Goal: Find contact information: Find contact information

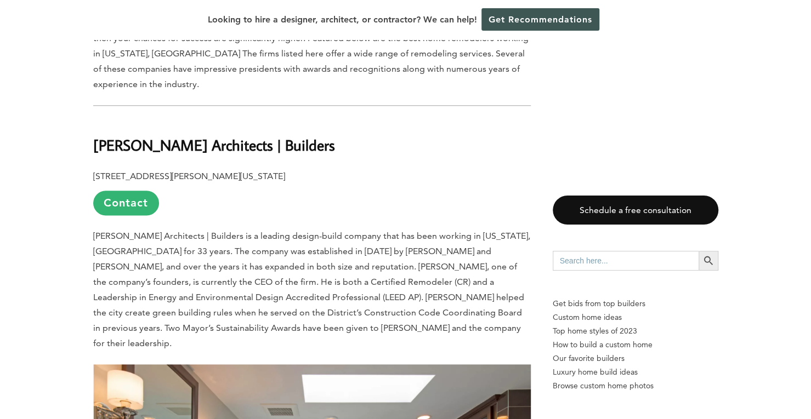
scroll to position [745, 0]
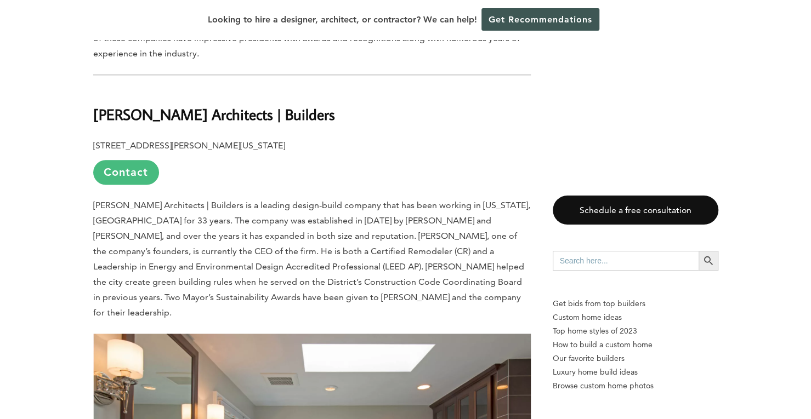
click at [139, 160] on link "Contact" at bounding box center [126, 172] width 66 height 25
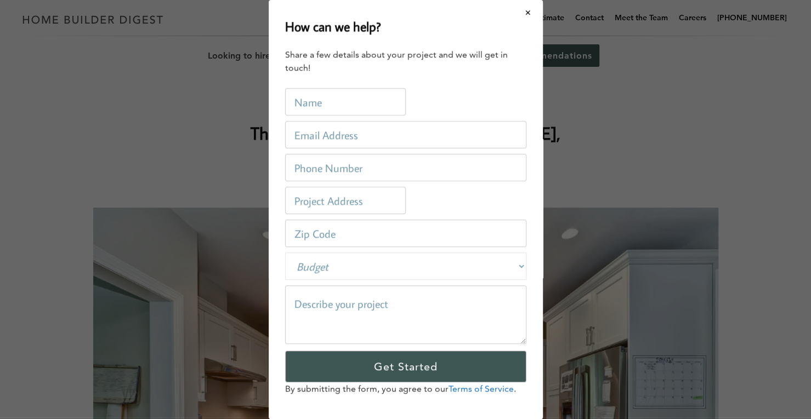
scroll to position [0, 0]
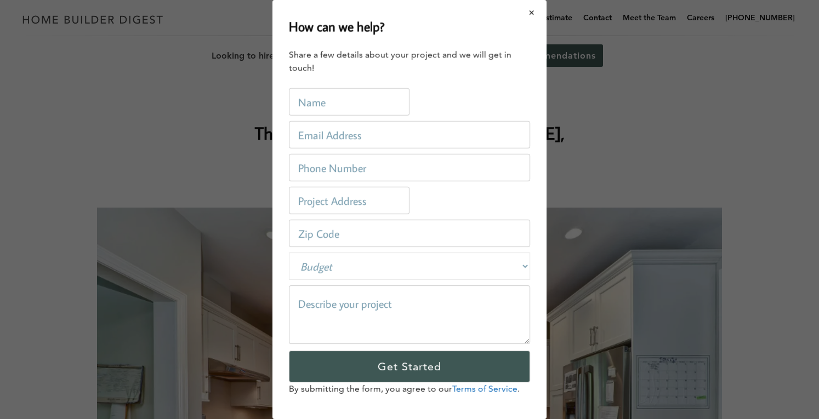
click at [531, 15] on button "Close modal" at bounding box center [531, 12] width 29 height 23
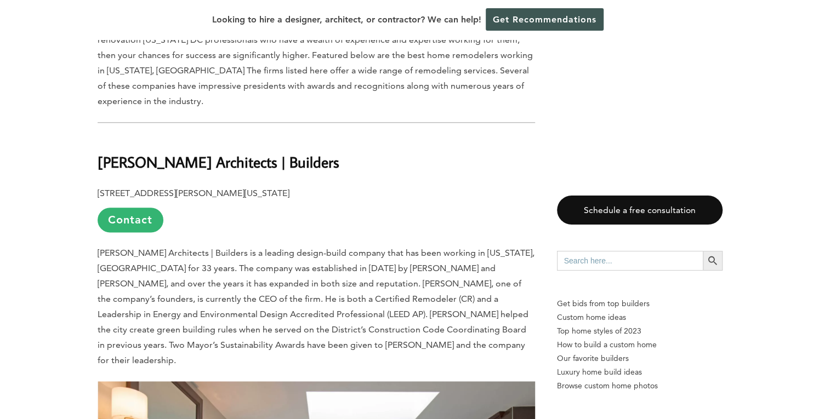
scroll to position [658, 0]
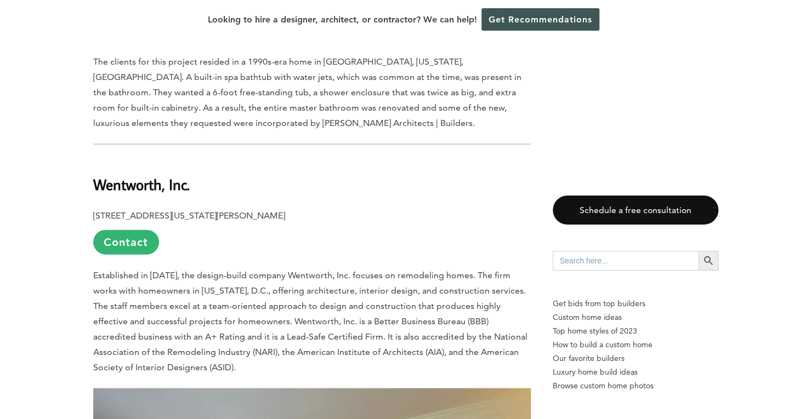
scroll to position [1381, 0]
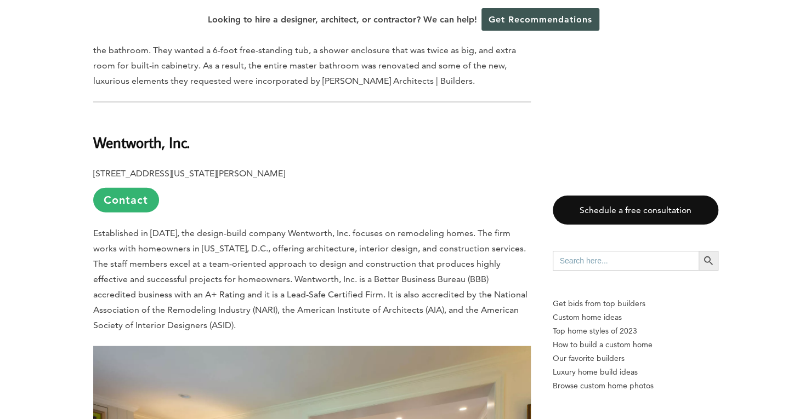
click at [103, 133] on b "Wentworth, Inc." at bounding box center [141, 142] width 96 height 19
drag, startPoint x: 91, startPoint y: 96, endPoint x: 161, endPoint y: 95, distance: 70.2
copy b "Wentworth"
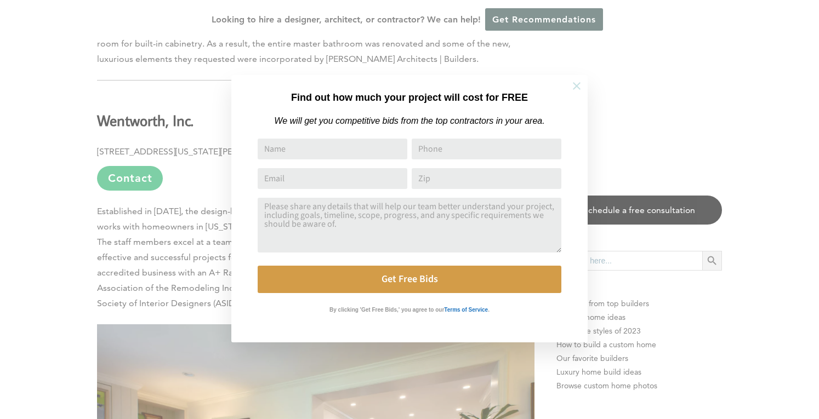
click at [576, 83] on icon at bounding box center [577, 86] width 12 height 12
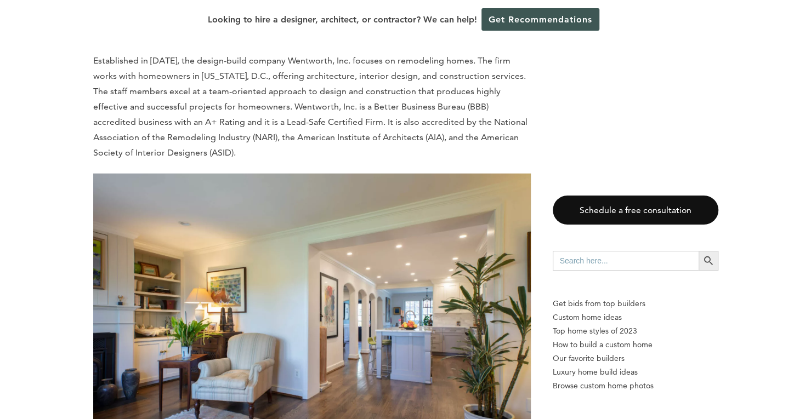
scroll to position [1469, 0]
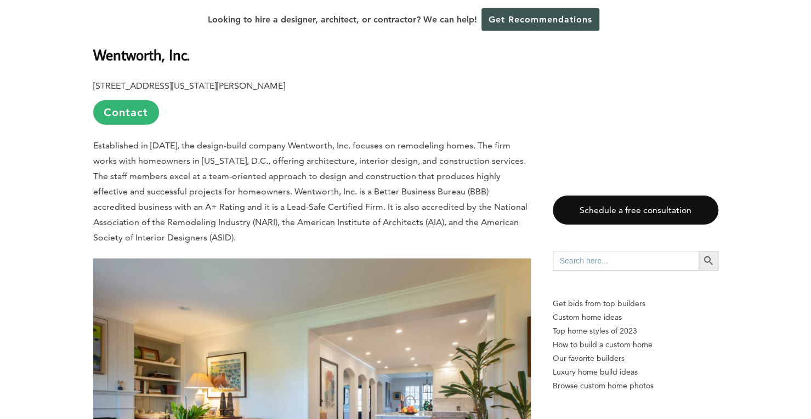
click at [206, 140] on span "Established in [DATE], the design-build company Wentworth, Inc. focuses on remo…" at bounding box center [310, 191] width 434 height 103
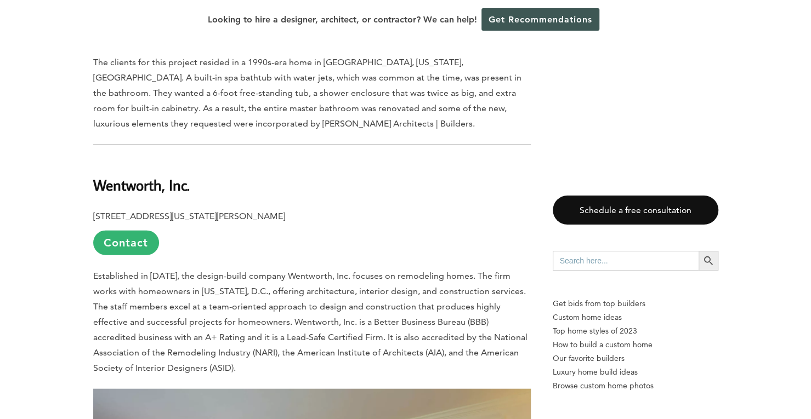
scroll to position [1338, 0]
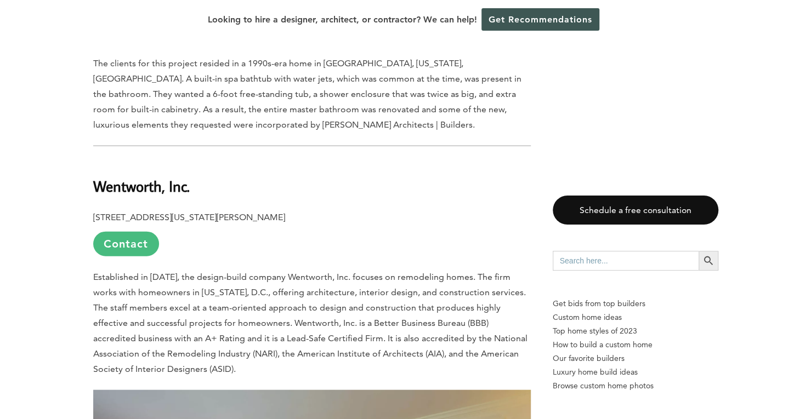
click at [132, 232] on link "Contact" at bounding box center [126, 244] width 66 height 25
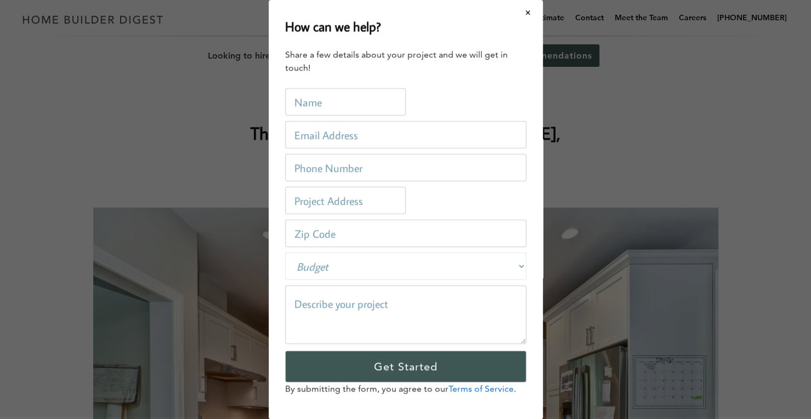
scroll to position [0, 0]
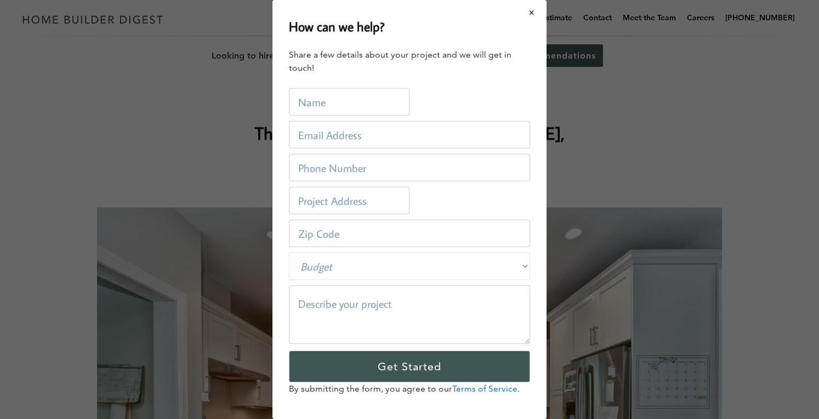
click at [522, 12] on button "Close modal" at bounding box center [531, 12] width 29 height 23
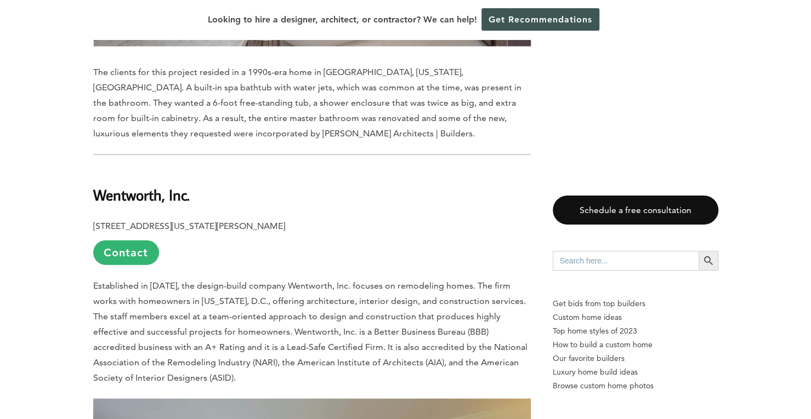
scroll to position [1338, 0]
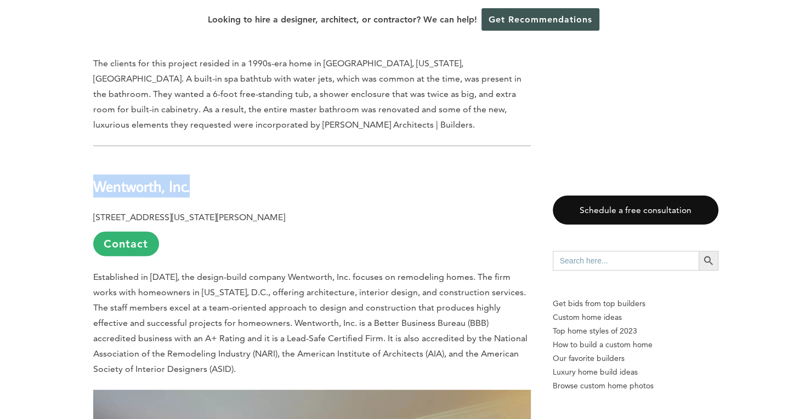
drag, startPoint x: 88, startPoint y: 142, endPoint x: 213, endPoint y: 135, distance: 124.6
copy b "Wentworth, Inc."
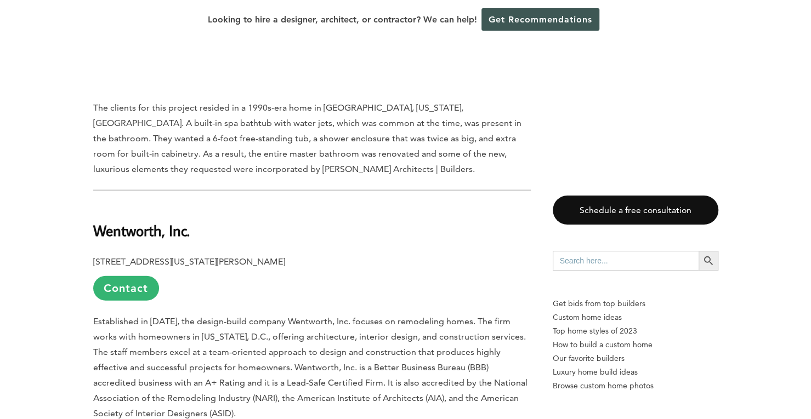
scroll to position [1316, 0]
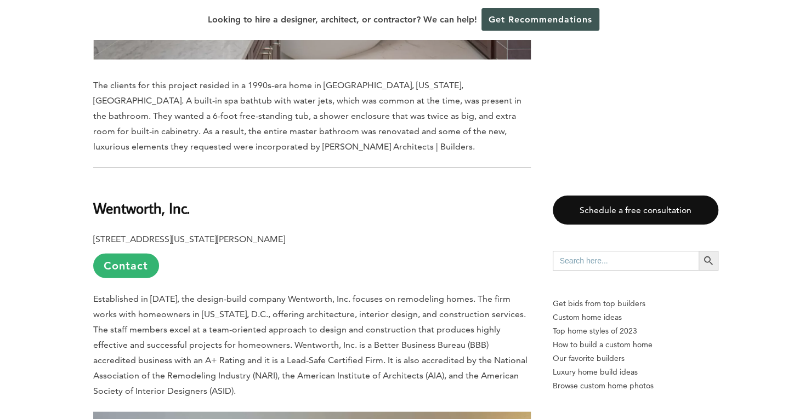
click at [97, 198] on b "Wentworth, Inc." at bounding box center [141, 207] width 96 height 19
drag, startPoint x: 89, startPoint y: 198, endPoint x: 363, endPoint y: 192, distance: 274.1
copy p "[STREET_ADDRESS][US_STATE][PERSON_NAME]"
